Goal: Task Accomplishment & Management: Use online tool/utility

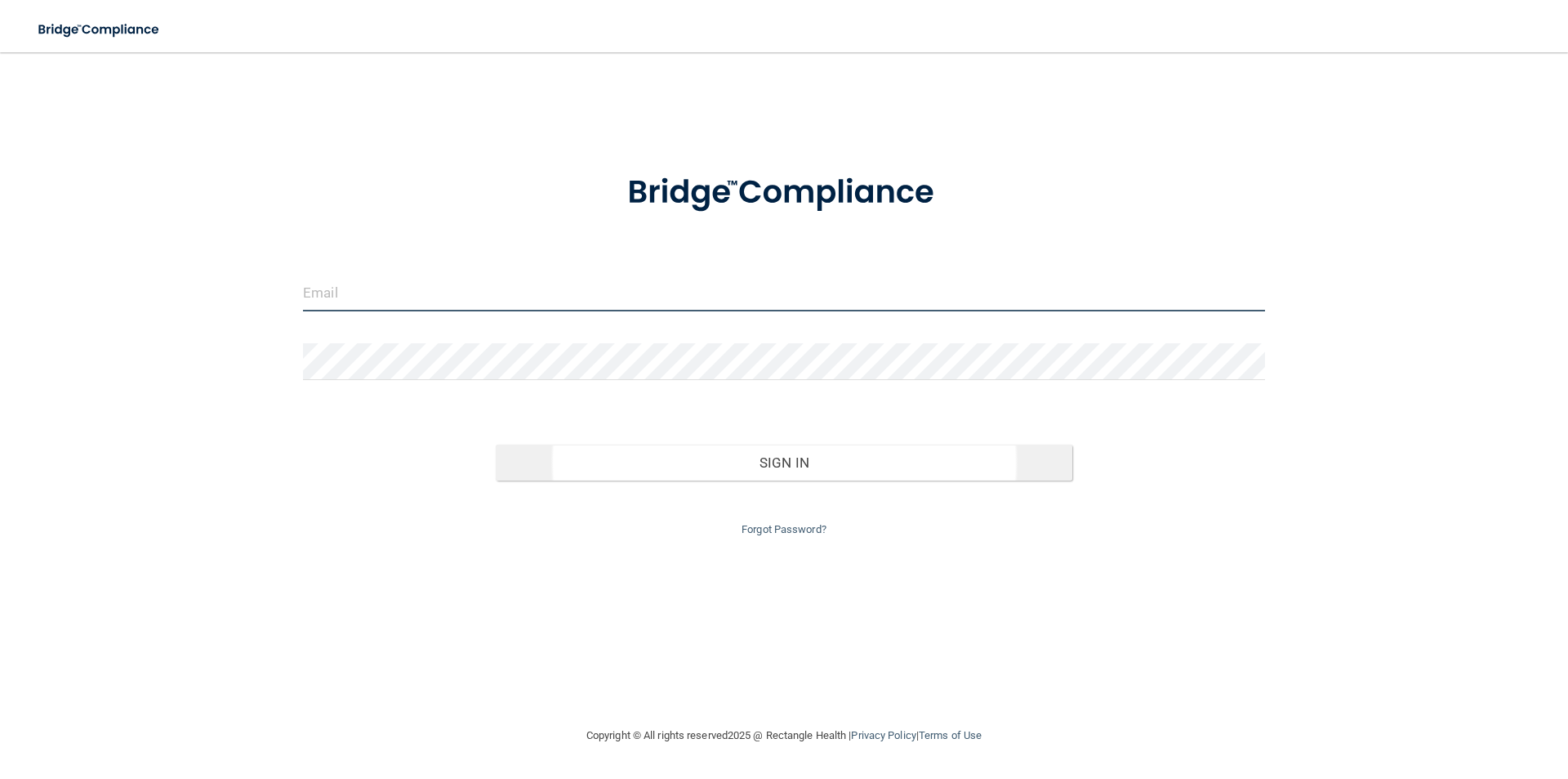
type input "[EMAIL_ADDRESS][DOMAIN_NAME]"
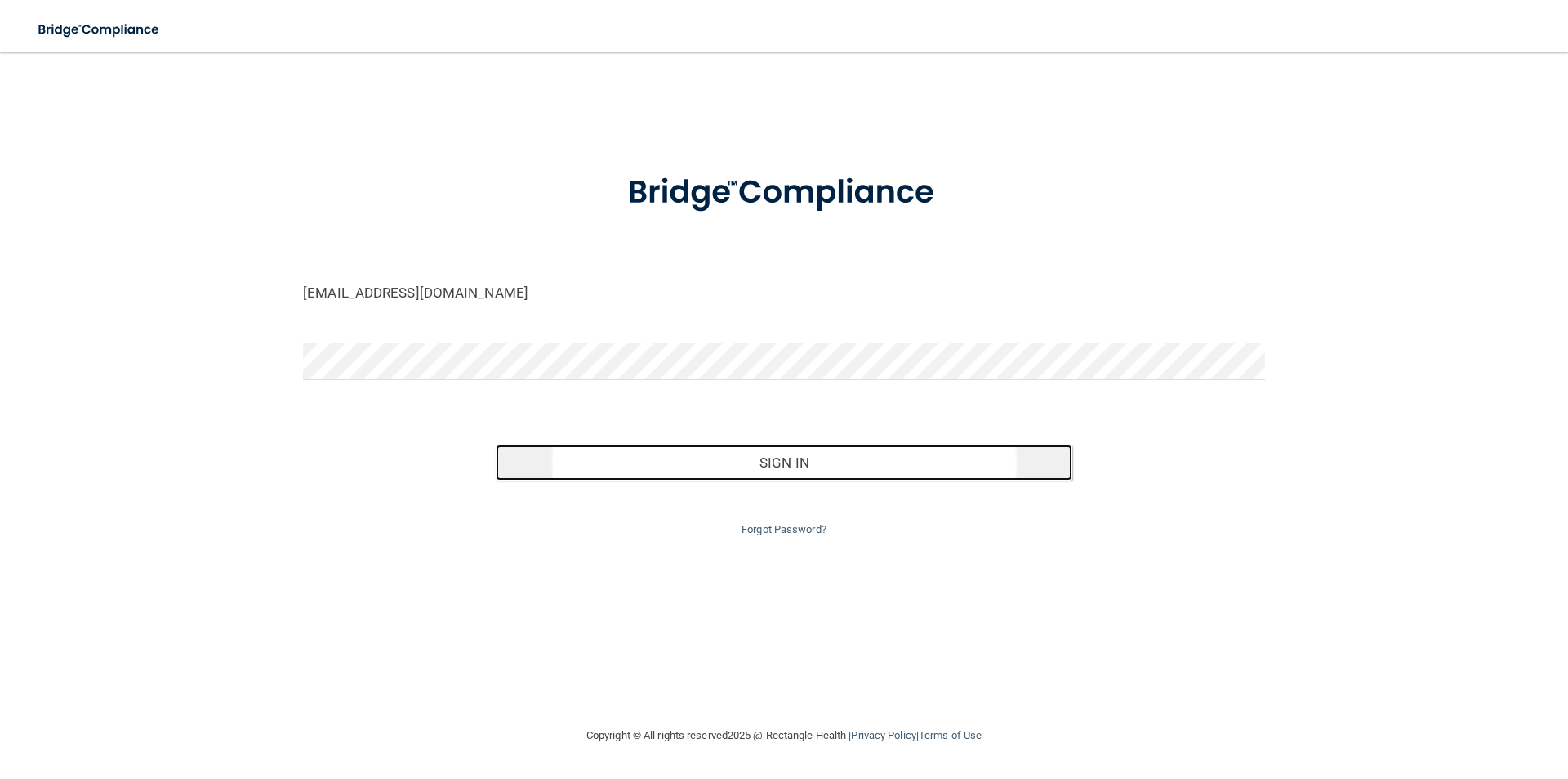
click at [751, 455] on button "Sign In" at bounding box center [785, 462] width 577 height 36
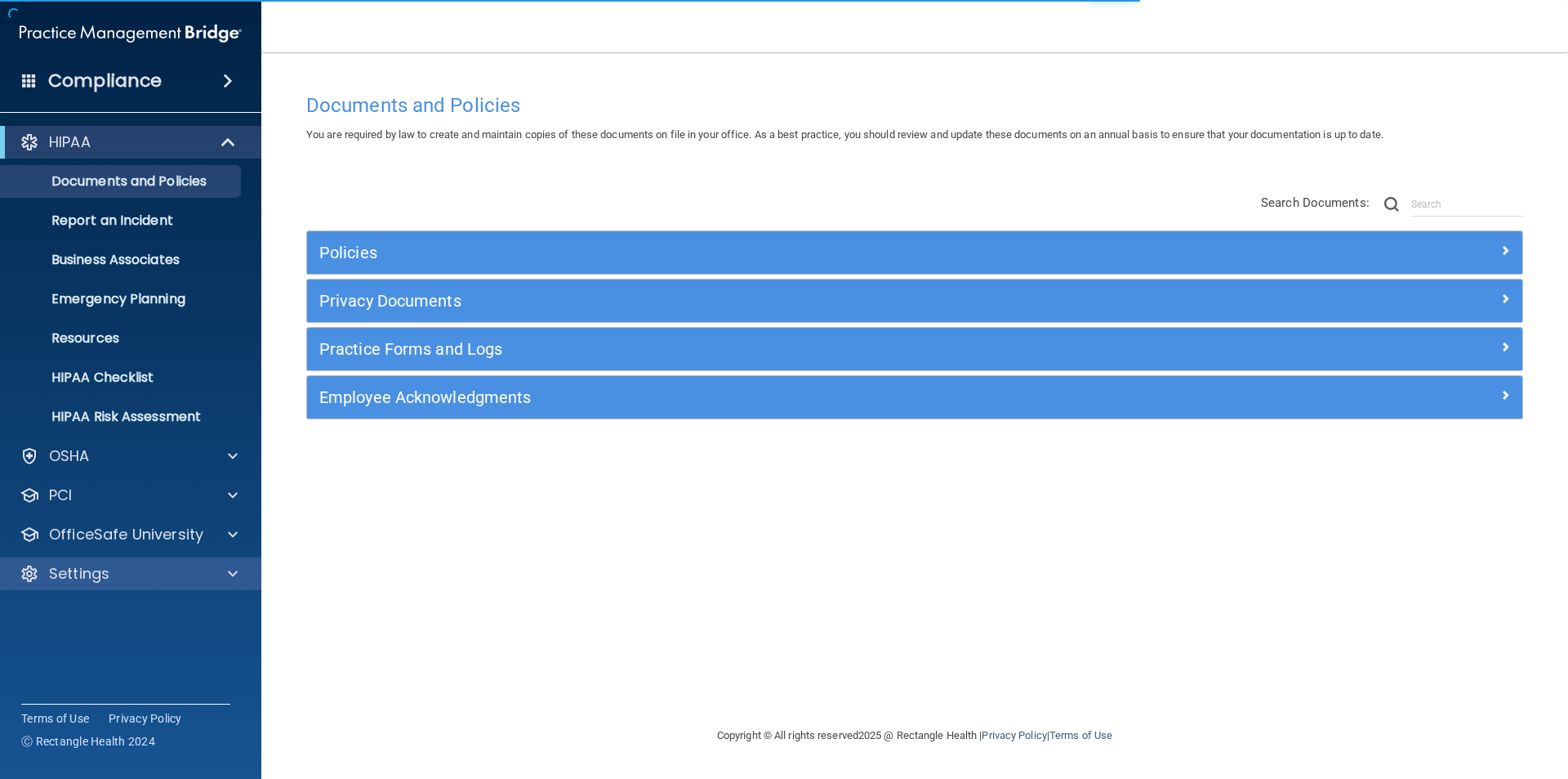
click at [96, 584] on div "Settings" at bounding box center [131, 574] width 262 height 33
click at [145, 558] on div "Settings" at bounding box center [131, 574] width 262 height 33
click at [200, 573] on div "Settings" at bounding box center [109, 573] width 203 height 19
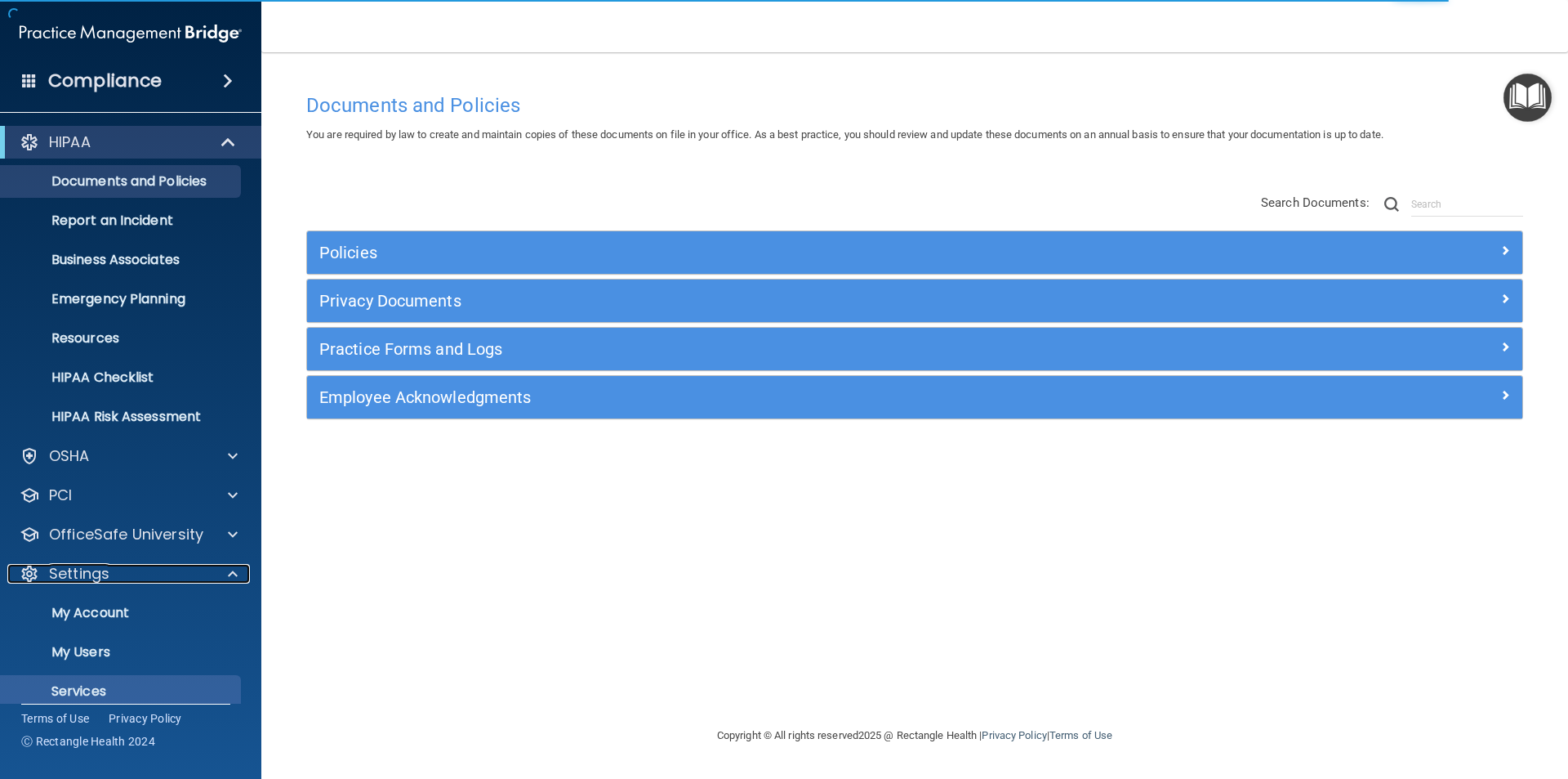
scroll to position [57, 0]
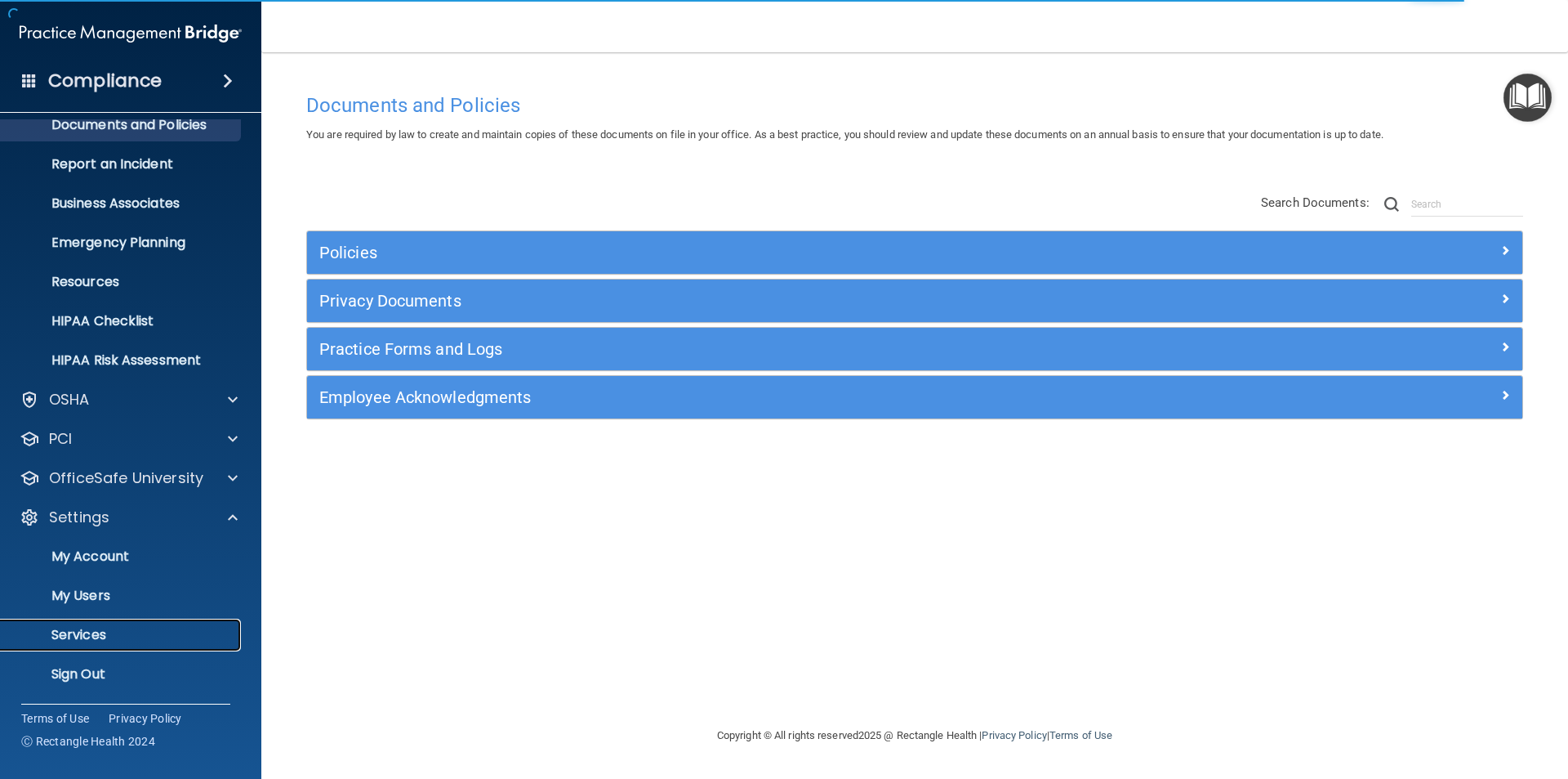
click at [124, 629] on p "Services" at bounding box center [122, 635] width 223 height 16
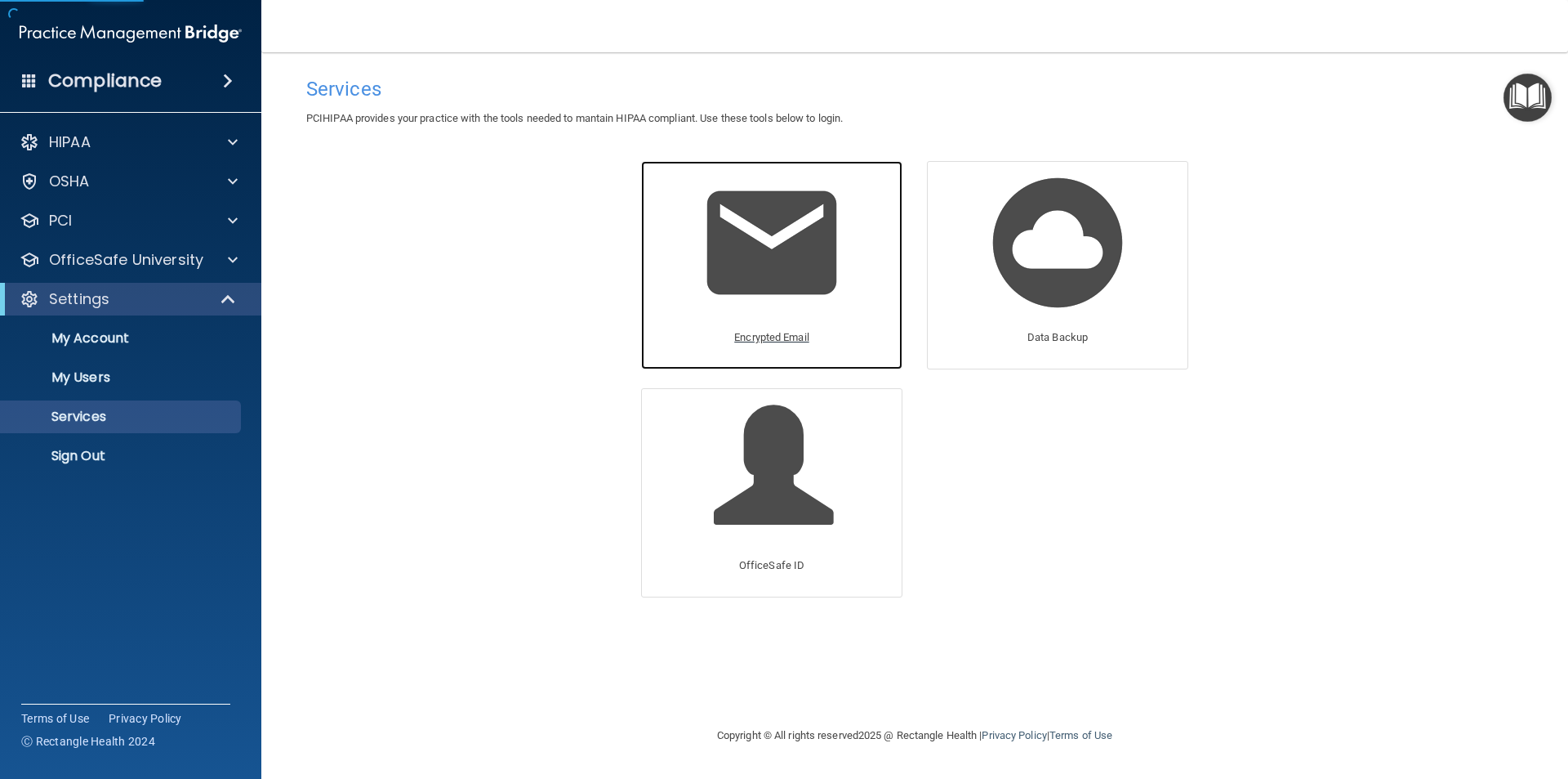
click at [788, 281] on img at bounding box center [772, 243] width 155 height 155
